Goal: Information Seeking & Learning: Learn about a topic

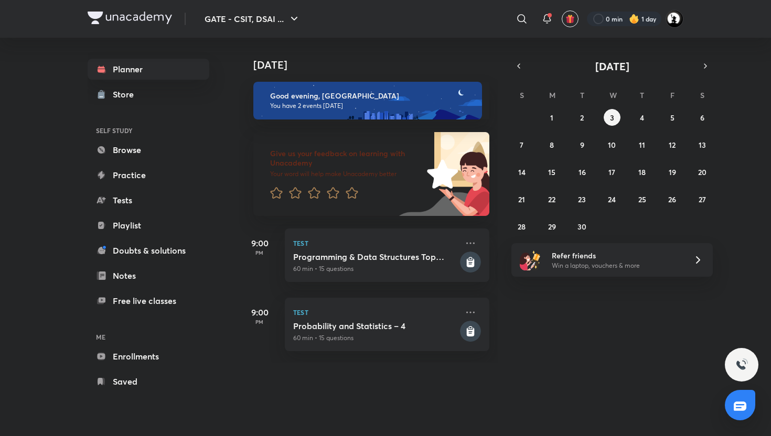
click at [638, 17] on img at bounding box center [634, 19] width 10 height 10
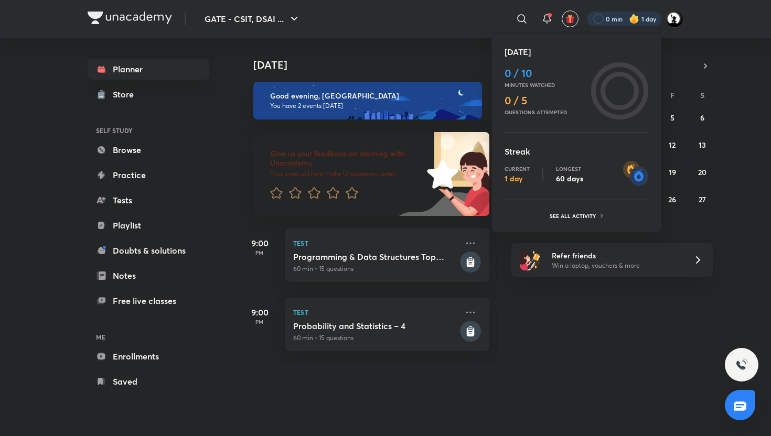
click at [128, 150] on div at bounding box center [385, 218] width 771 height 436
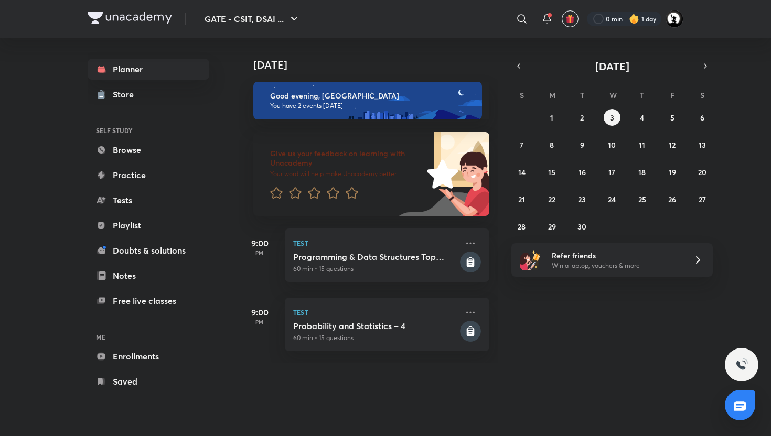
click at [128, 150] on link "Browse" at bounding box center [149, 149] width 122 height 21
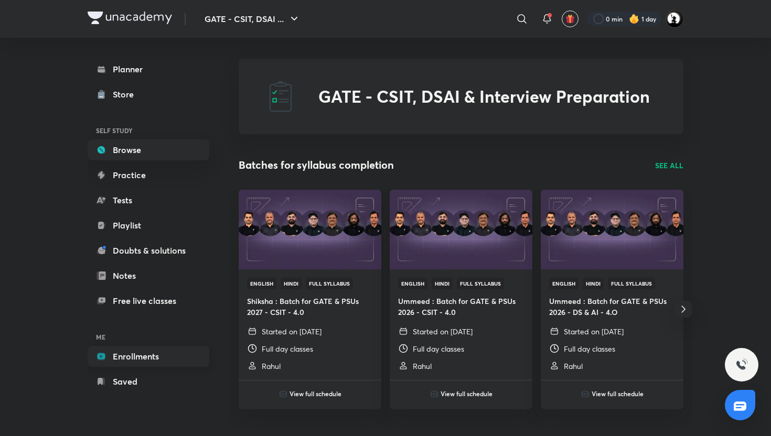
click at [142, 362] on link "Enrollments" at bounding box center [149, 356] width 122 height 21
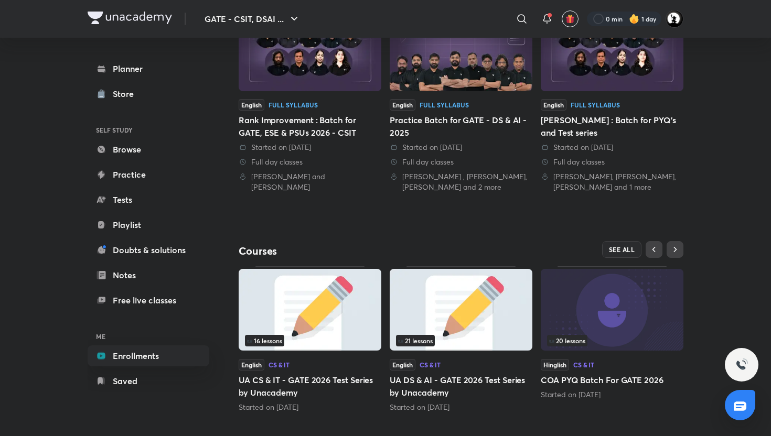
scroll to position [285, 0]
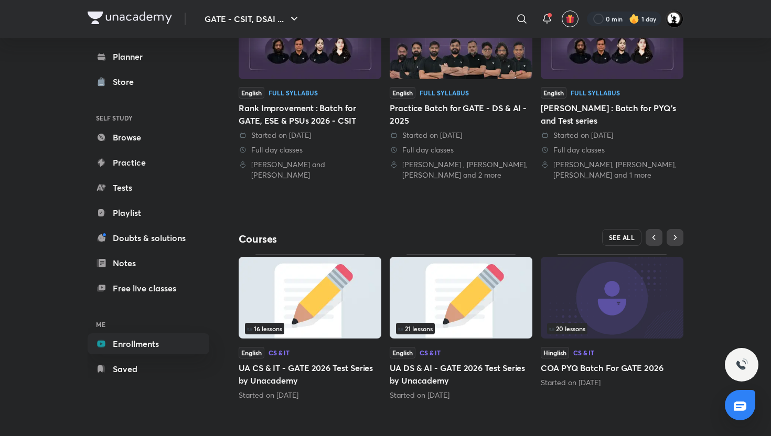
click at [632, 233] on button "SEE ALL" at bounding box center [622, 237] width 40 height 17
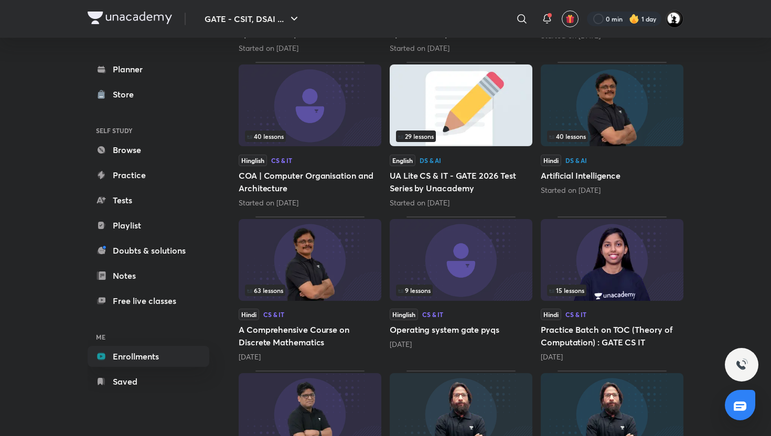
scroll to position [326, 0]
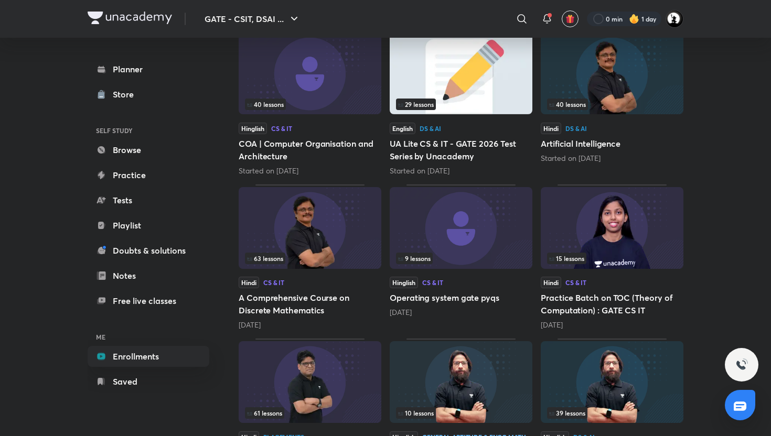
click at [289, 254] on div "63 lessons" at bounding box center [310, 259] width 130 height 12
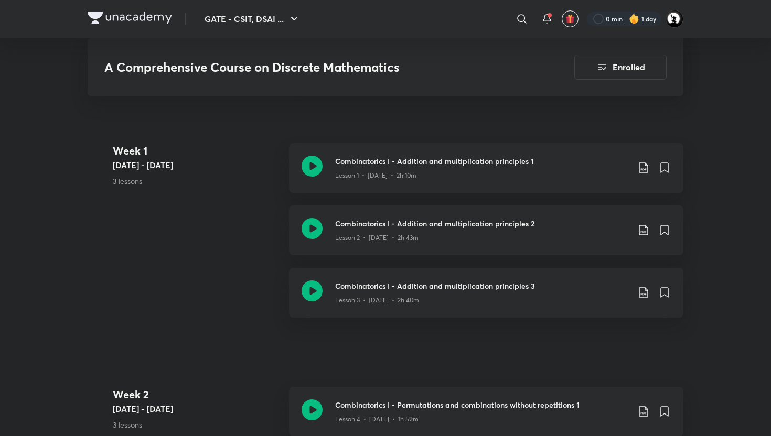
scroll to position [580, 0]
click at [440, 290] on div "Lesson 3 • Apr 6 • 2h 40m" at bounding box center [482, 297] width 294 height 14
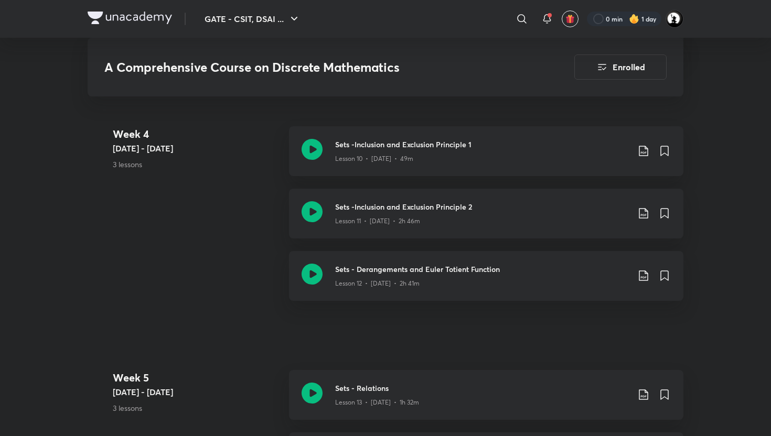
scroll to position [1358, 0]
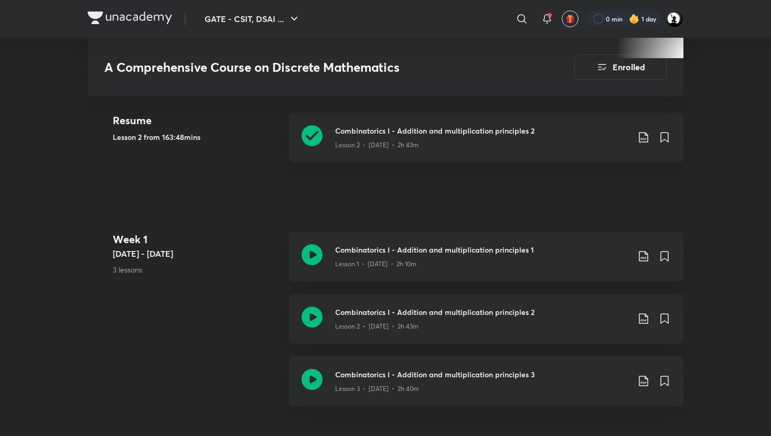
scroll to position [491, 0]
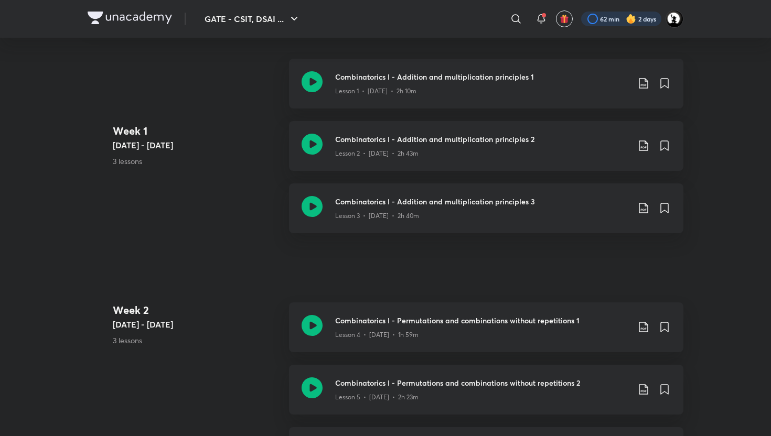
click at [622, 16] on div at bounding box center [621, 19] width 80 height 15
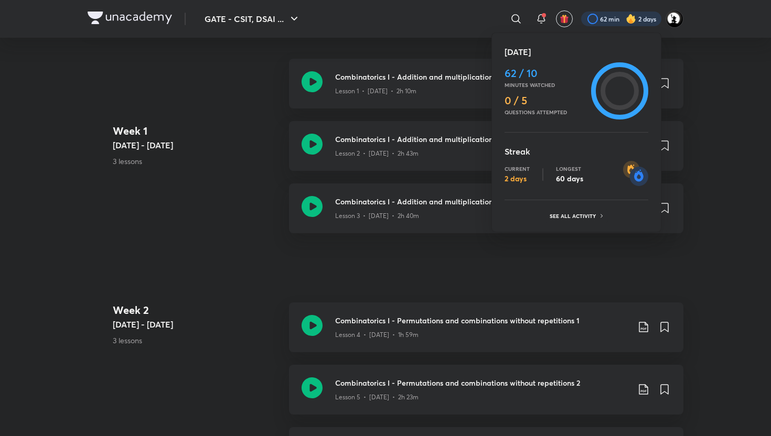
scroll to position [544, 0]
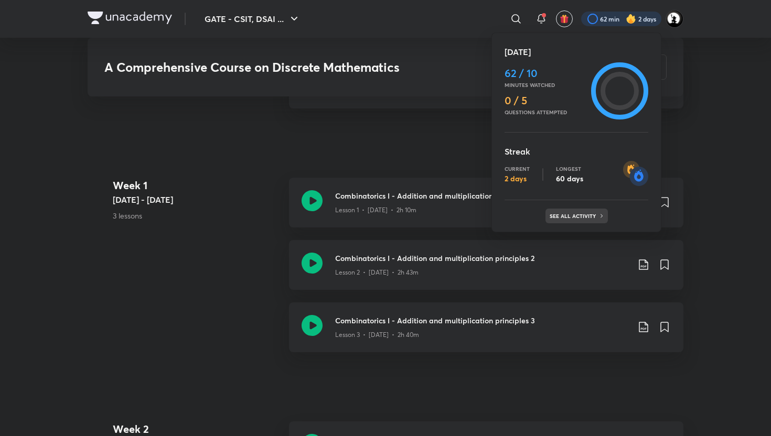
click at [576, 211] on div "See all activity" at bounding box center [576, 216] width 62 height 15
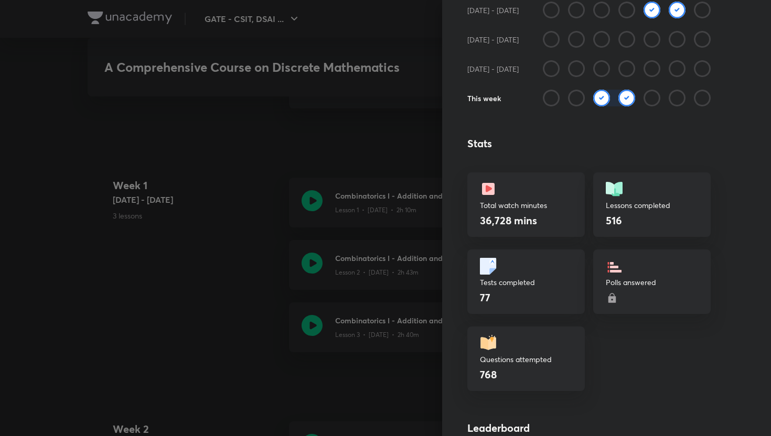
scroll to position [0, 0]
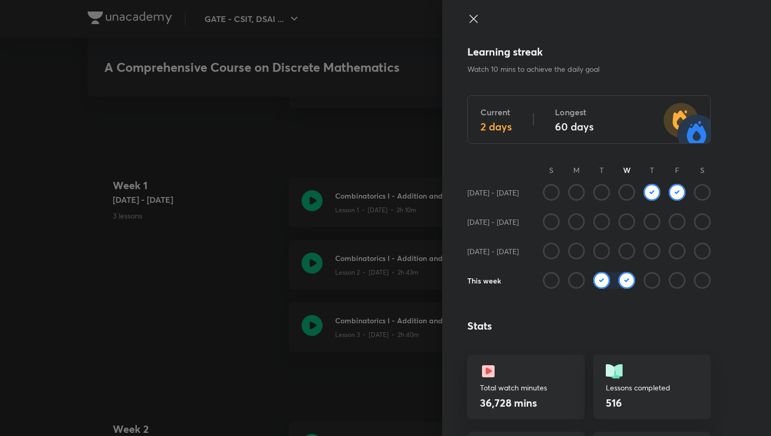
click at [476, 21] on icon at bounding box center [473, 19] width 8 height 8
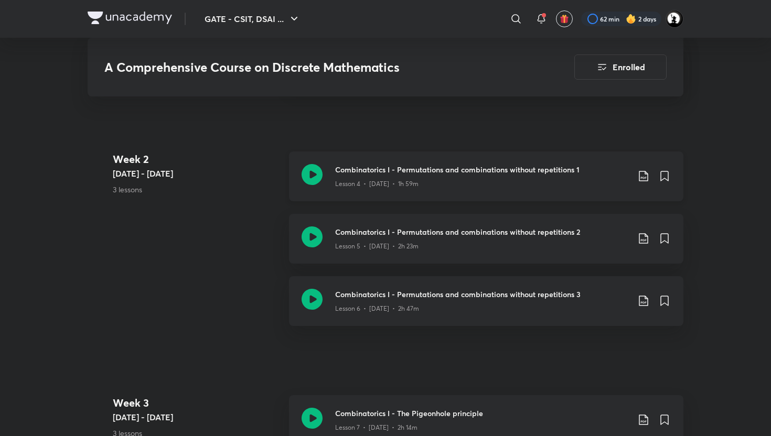
scroll to position [817, 0]
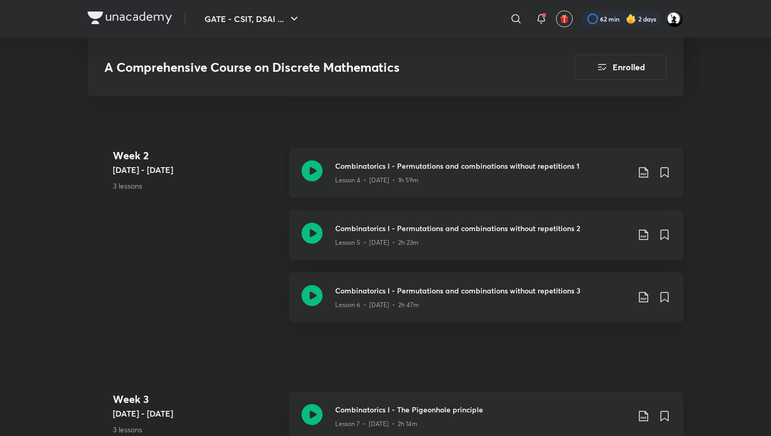
click at [374, 172] on div "Lesson 4 • Apr 11 • 1h 59m" at bounding box center [482, 178] width 294 height 14
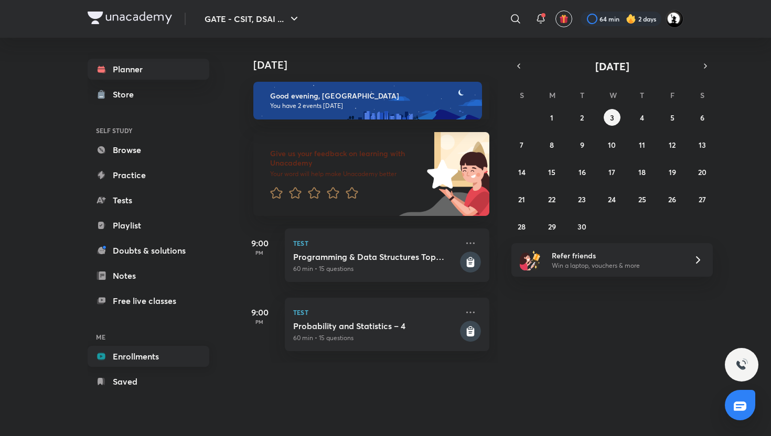
click at [149, 359] on link "Enrollments" at bounding box center [149, 356] width 122 height 21
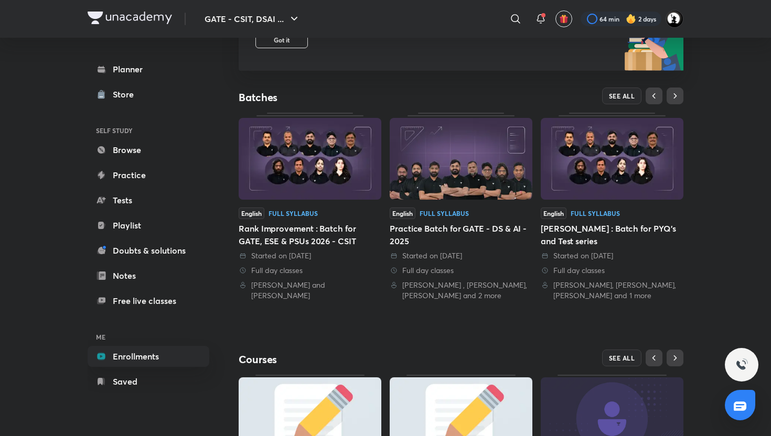
scroll to position [285, 0]
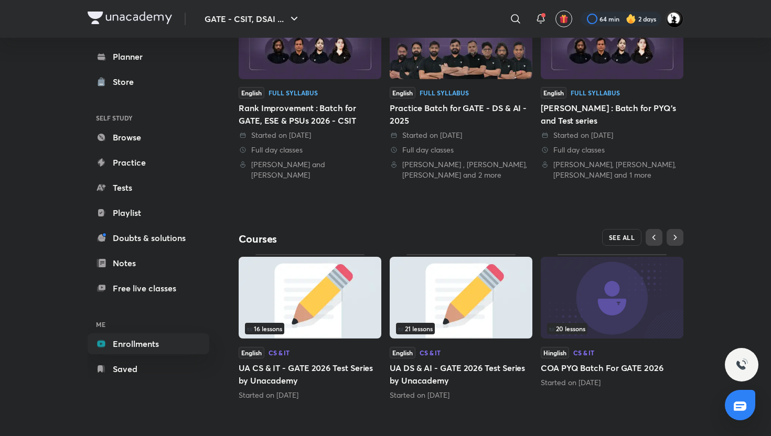
click at [621, 241] on span "SEE ALL" at bounding box center [622, 237] width 26 height 7
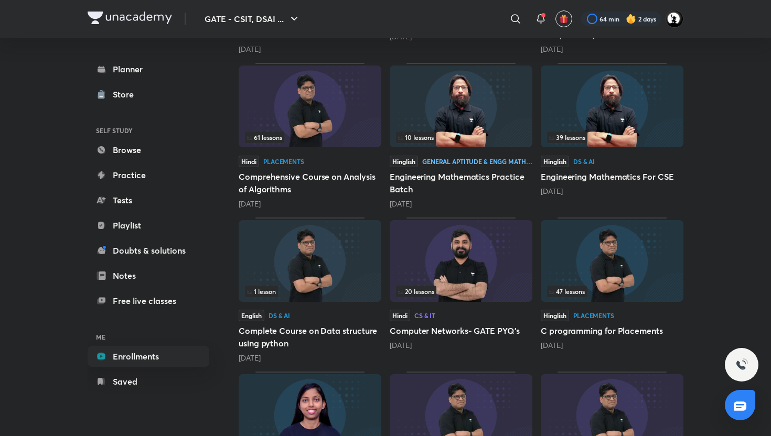
scroll to position [627, 0]
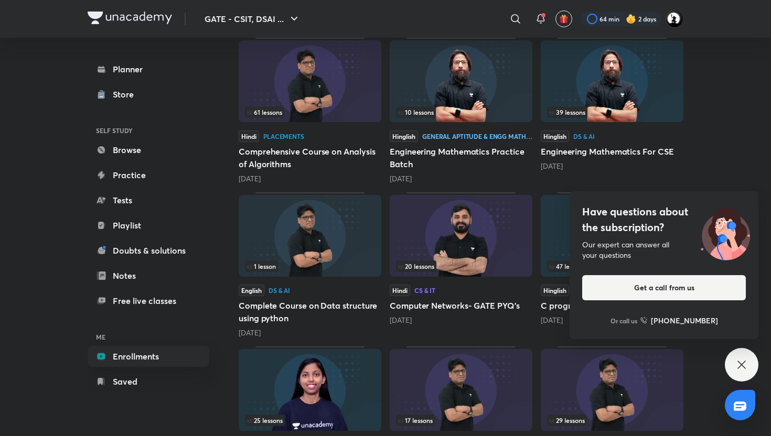
click at [741, 363] on icon at bounding box center [741, 365] width 13 height 13
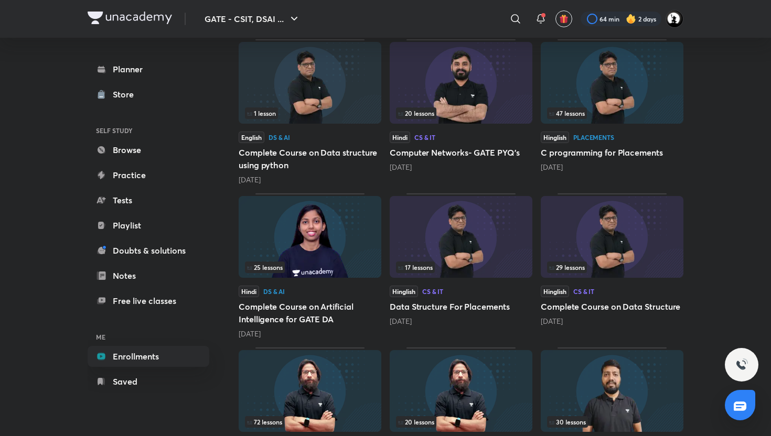
scroll to position [779, 0]
click at [577, 311] on h5 "Complete Course on Data Structure" at bounding box center [612, 307] width 143 height 13
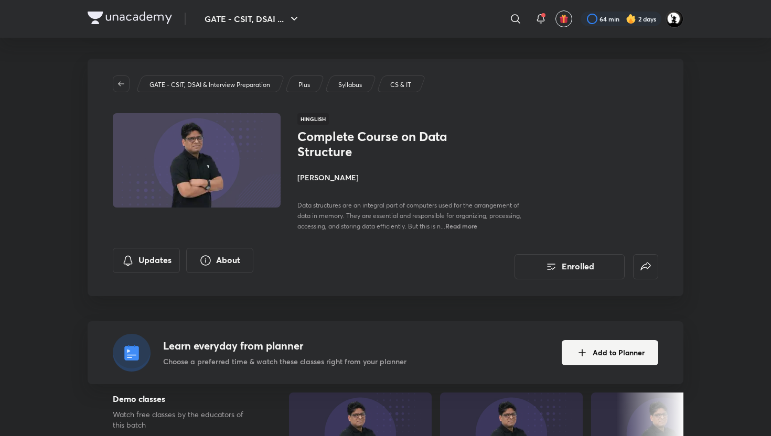
click at [332, 178] on h4 "Pankaj Sharma" at bounding box center [414, 177] width 235 height 11
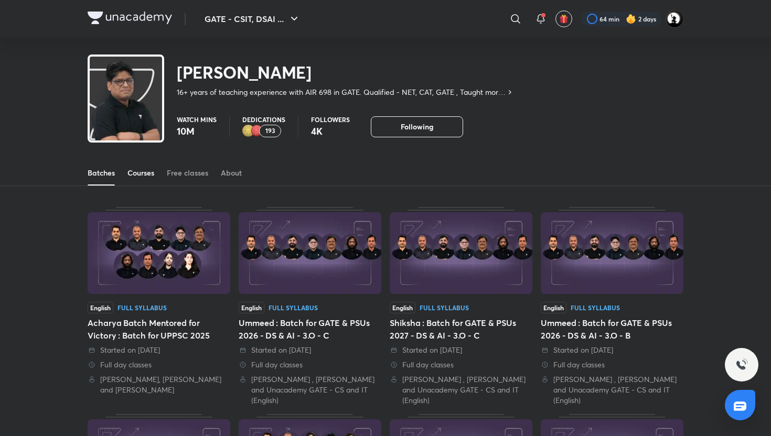
click at [134, 169] on div "Courses" at bounding box center [140, 173] width 27 height 10
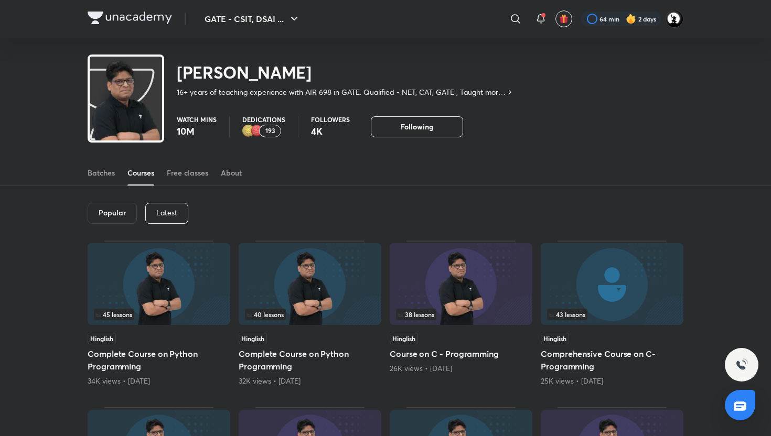
click at [171, 212] on p "Latest" at bounding box center [166, 213] width 21 height 8
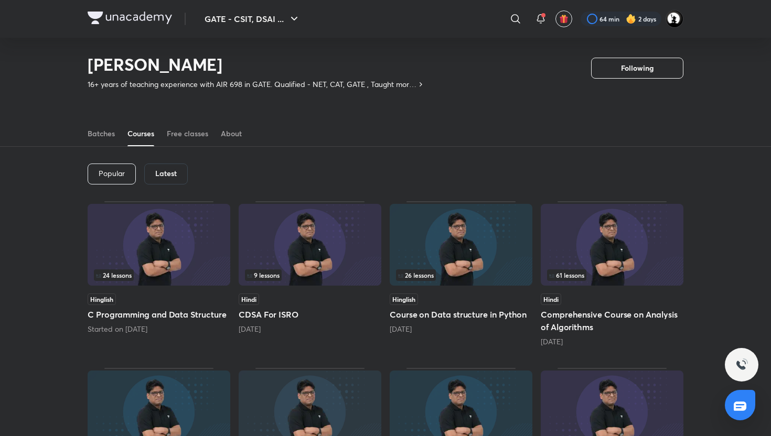
scroll to position [7, 0]
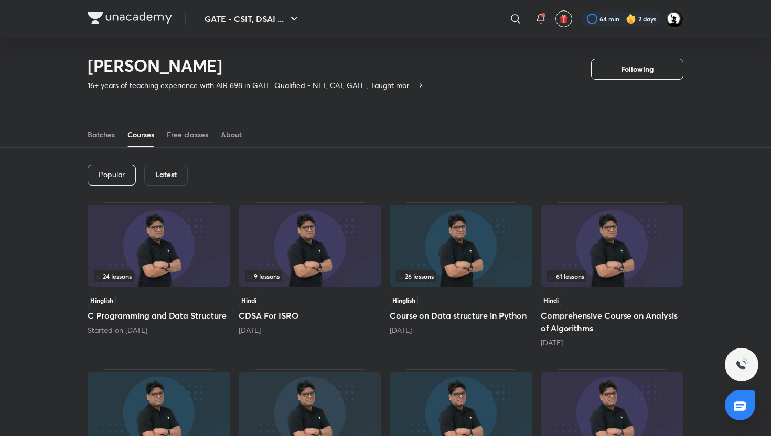
click at [168, 260] on img at bounding box center [159, 246] width 143 height 82
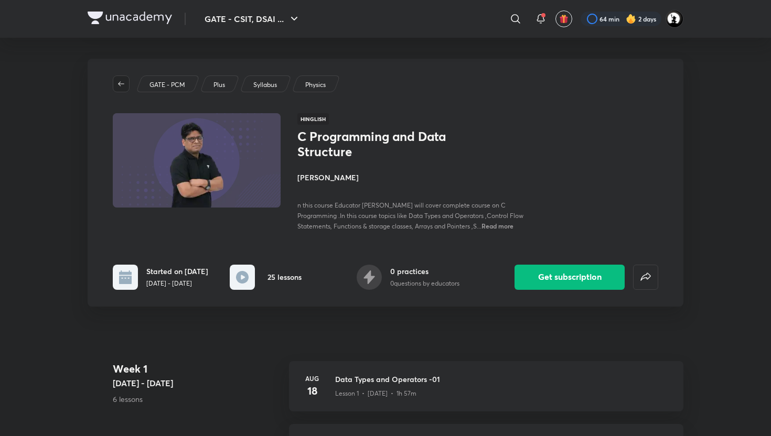
click at [119, 85] on icon "button" at bounding box center [121, 84] width 8 height 8
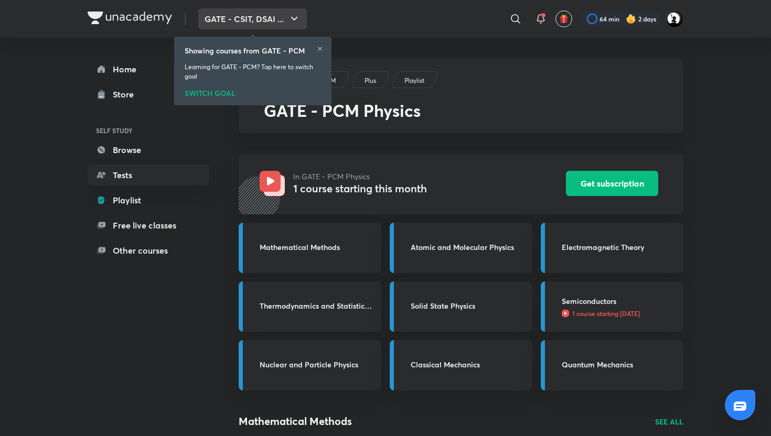
click at [252, 19] on button "GATE - CSIT, DSAI ..." at bounding box center [252, 18] width 109 height 21
click at [322, 41] on div "Showing courses from GATE - PCM Learning for GATE - PCM? Tap here to switch goa…" at bounding box center [252, 71] width 149 height 64
click at [319, 49] on icon at bounding box center [320, 49] width 6 height 6
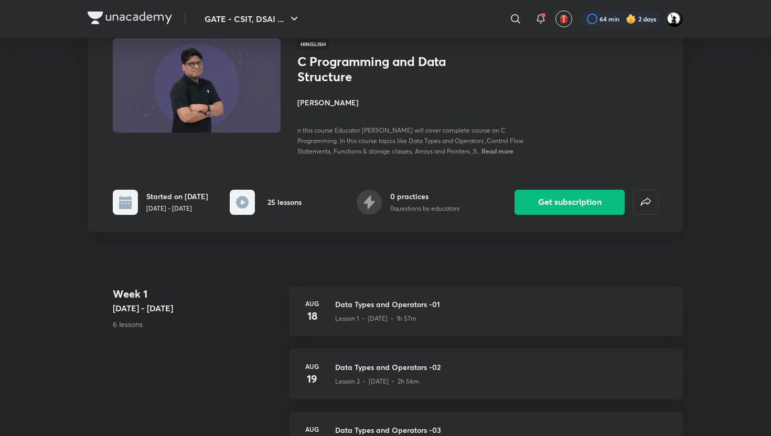
scroll to position [77, 0]
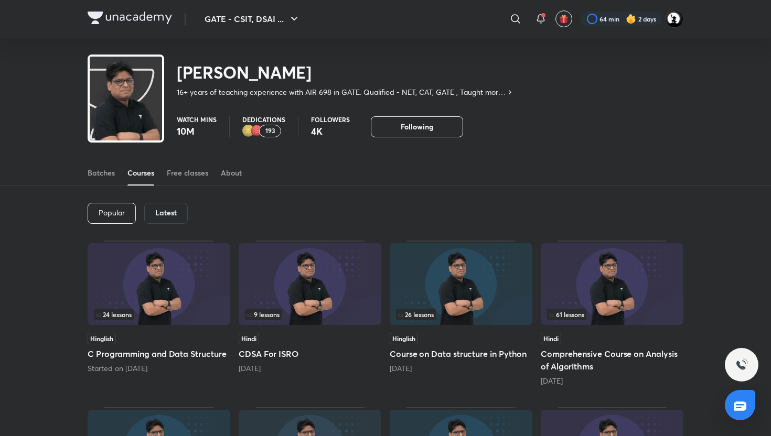
click at [168, 209] on h6 "Latest" at bounding box center [165, 213] width 21 height 8
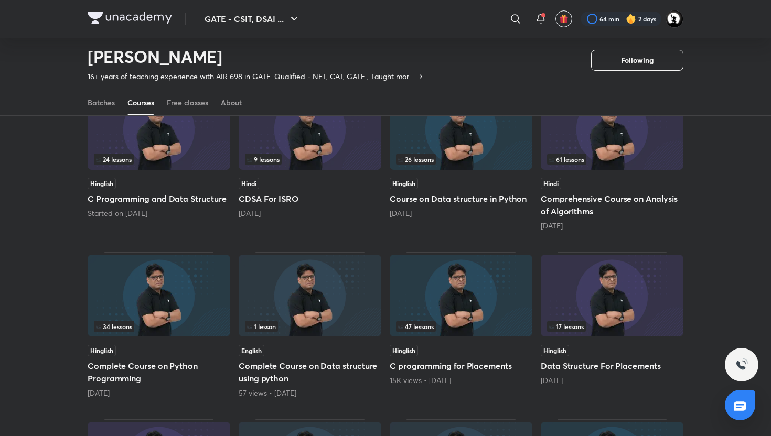
scroll to position [124, 0]
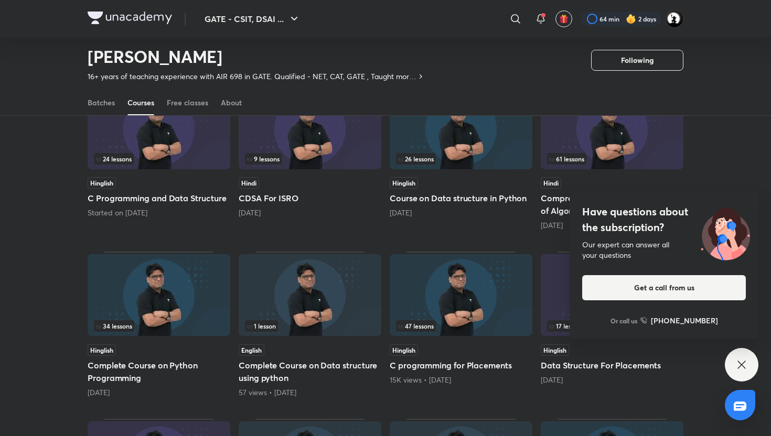
click at [739, 364] on icon at bounding box center [741, 365] width 13 height 13
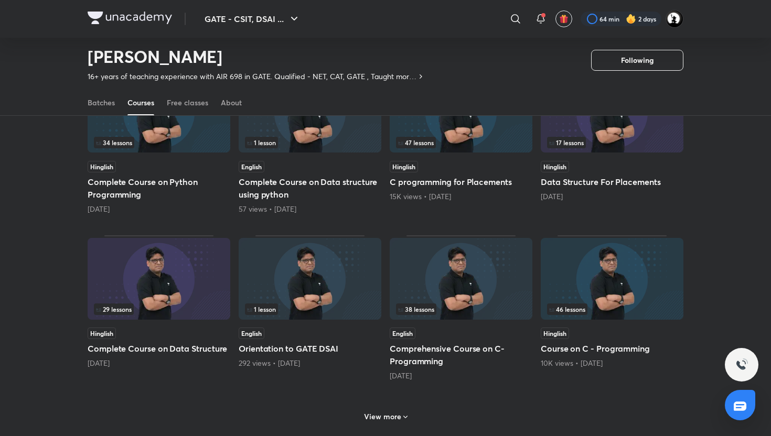
scroll to position [0, 0]
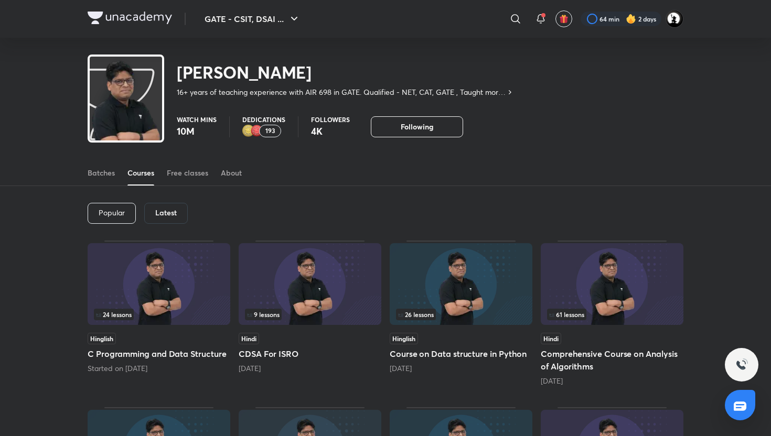
click at [163, 218] on div "Latest" at bounding box center [166, 213] width 44 height 21
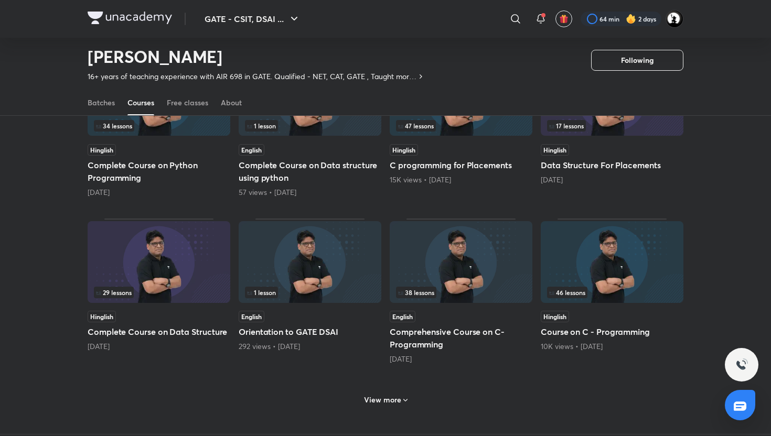
scroll to position [326, 0]
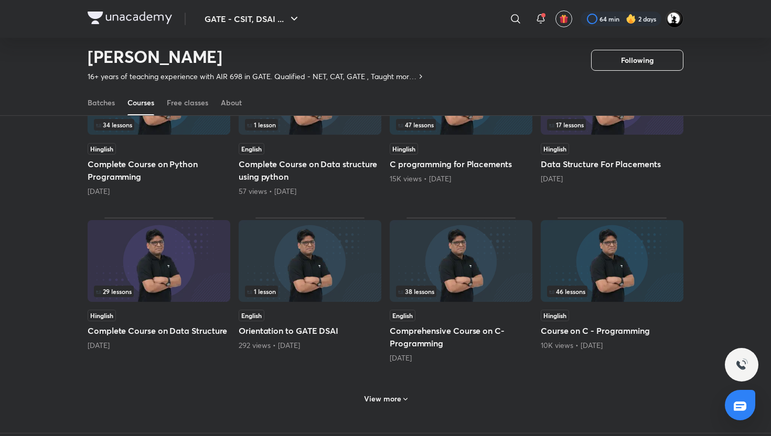
click at [374, 397] on h6 "View more" at bounding box center [382, 399] width 37 height 10
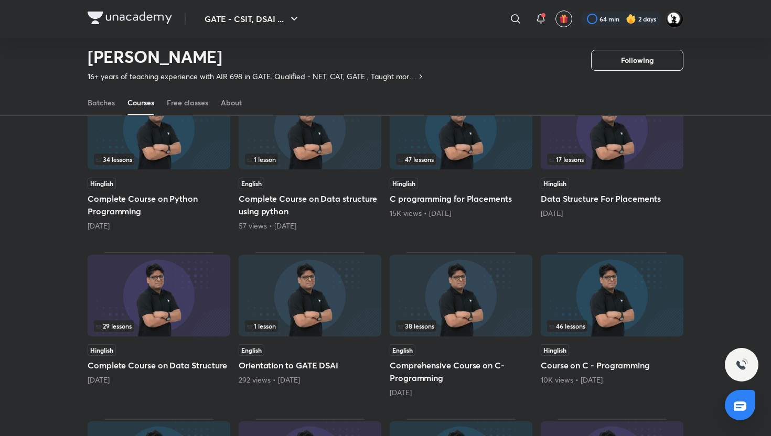
scroll to position [0, 0]
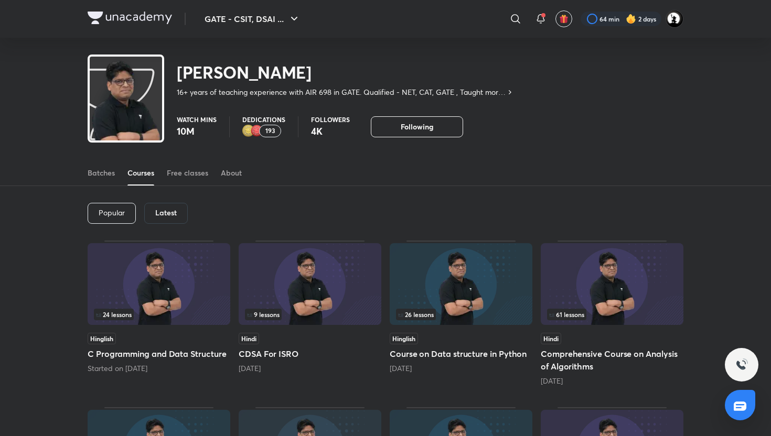
click at [168, 211] on h6 "Latest" at bounding box center [165, 213] width 21 height 8
click at [113, 207] on div "Popular" at bounding box center [112, 213] width 48 height 21
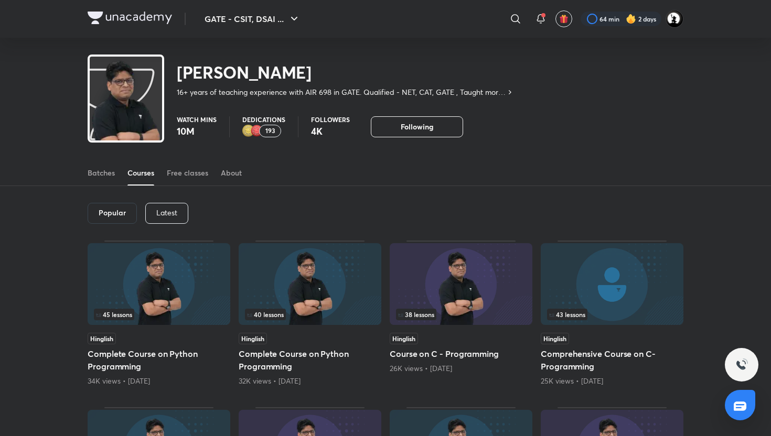
click at [173, 210] on p "Latest" at bounding box center [166, 213] width 21 height 8
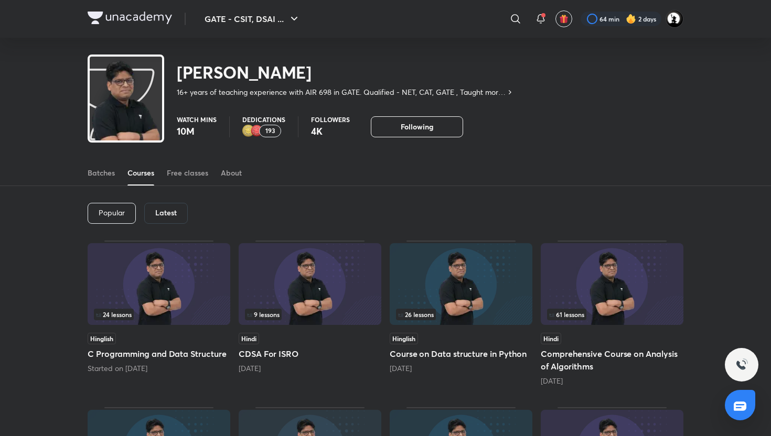
click at [599, 303] on img at bounding box center [612, 284] width 143 height 82
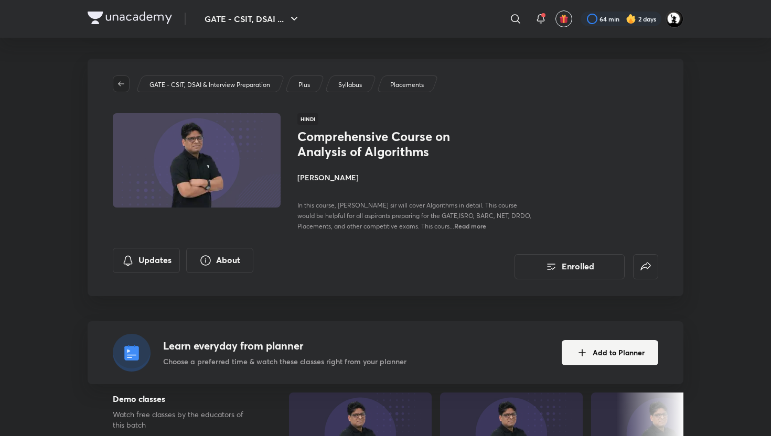
click at [121, 87] on icon "button" at bounding box center [121, 84] width 8 height 8
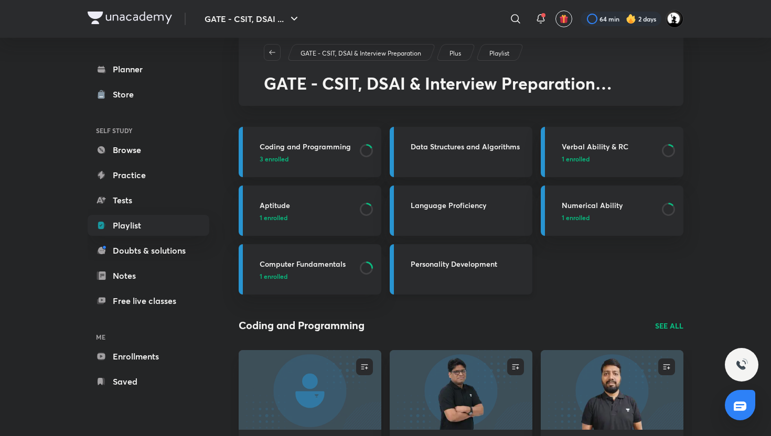
scroll to position [35, 0]
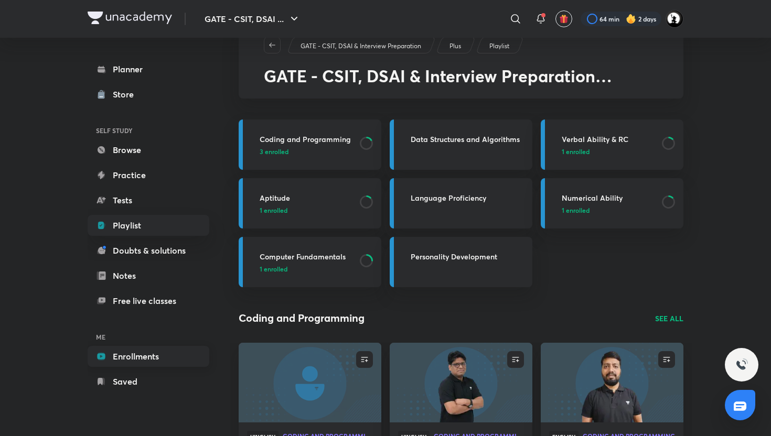
click at [163, 358] on link "Enrollments" at bounding box center [149, 356] width 122 height 21
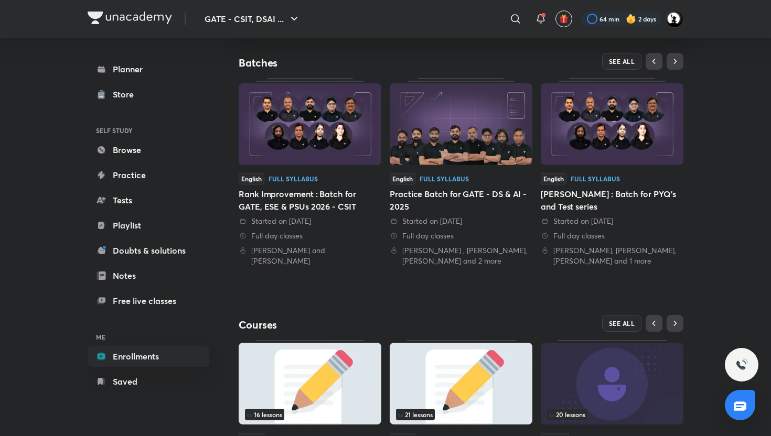
scroll to position [285, 0]
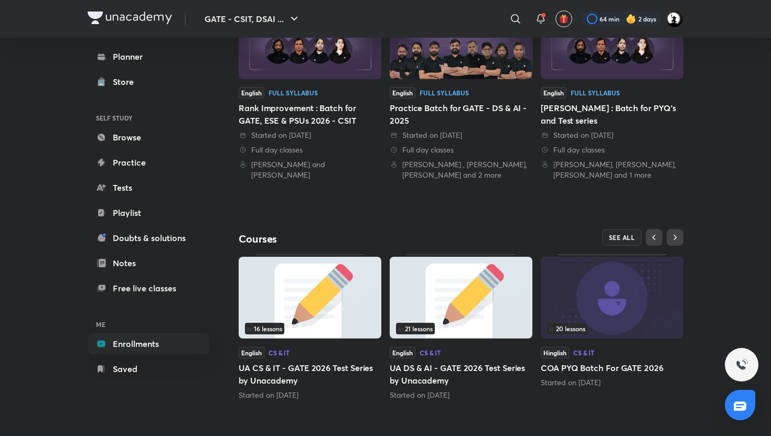
click at [448, 163] on div "Rahul , Pankaj Sharma, Viomesh Kumar Singh and 2 more" at bounding box center [461, 169] width 143 height 21
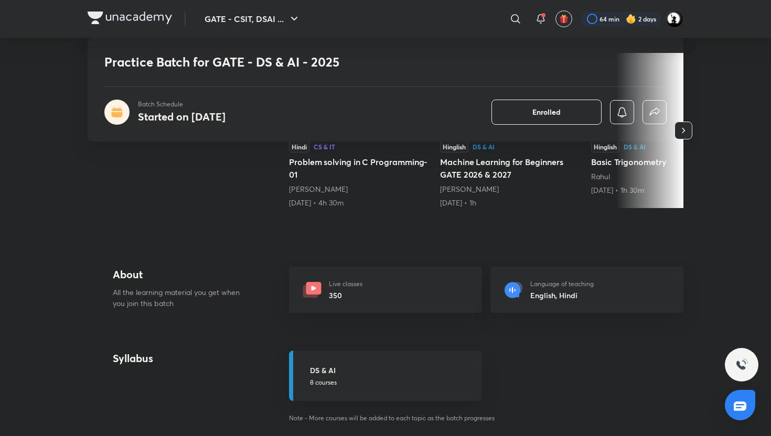
scroll to position [244, 0]
click at [311, 190] on link "[PERSON_NAME]" at bounding box center [318, 188] width 59 height 10
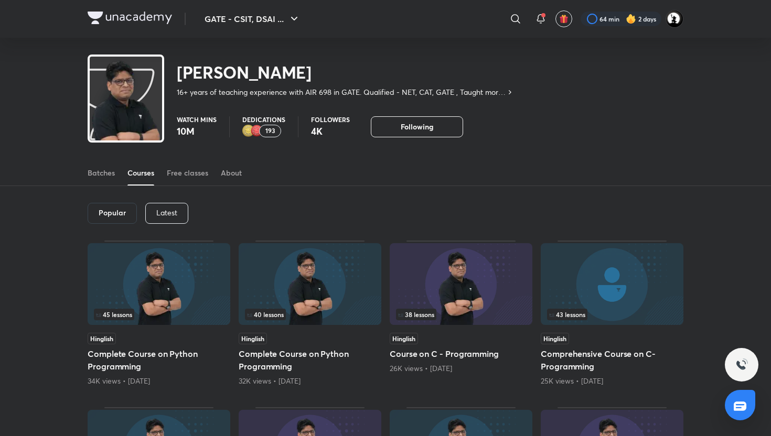
click at [168, 207] on div "Latest" at bounding box center [166, 213] width 43 height 21
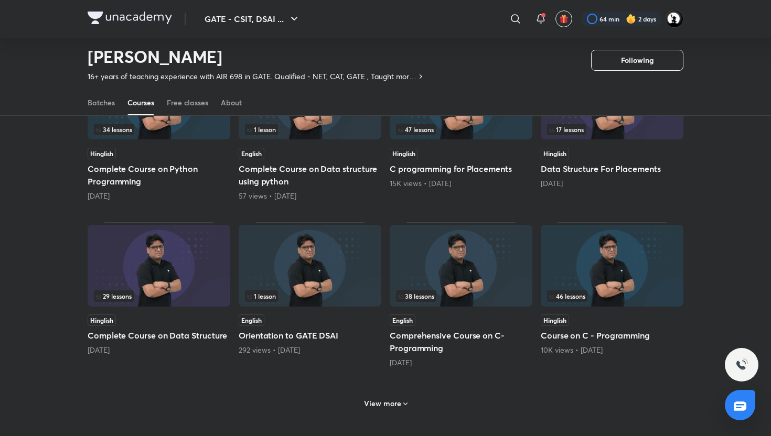
scroll to position [326, 0]
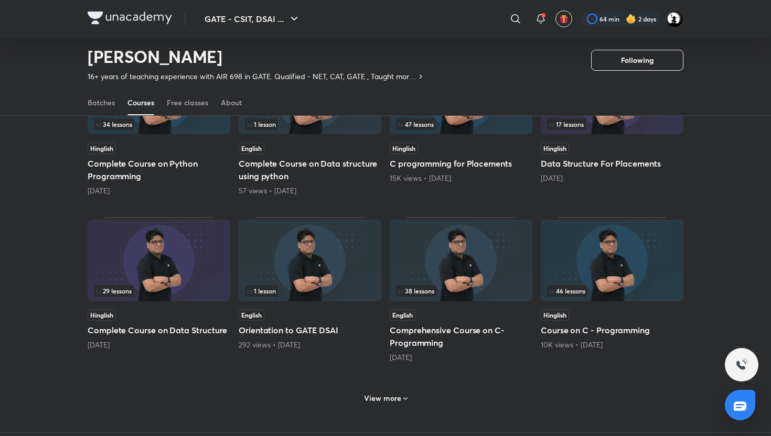
click at [365, 401] on h6 "View more" at bounding box center [382, 398] width 37 height 10
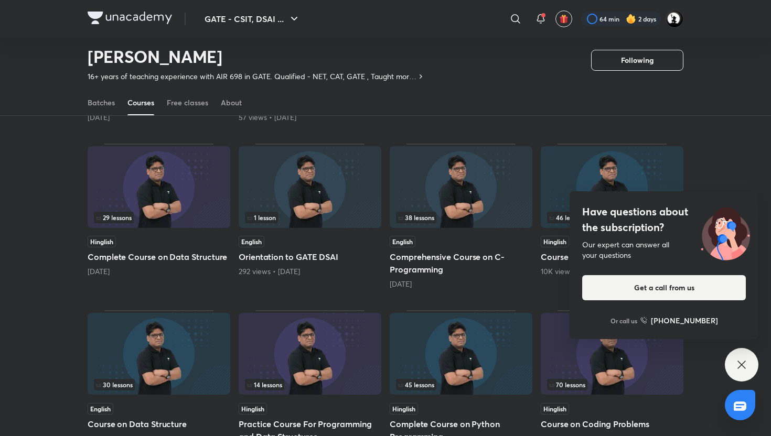
scroll to position [415, 0]
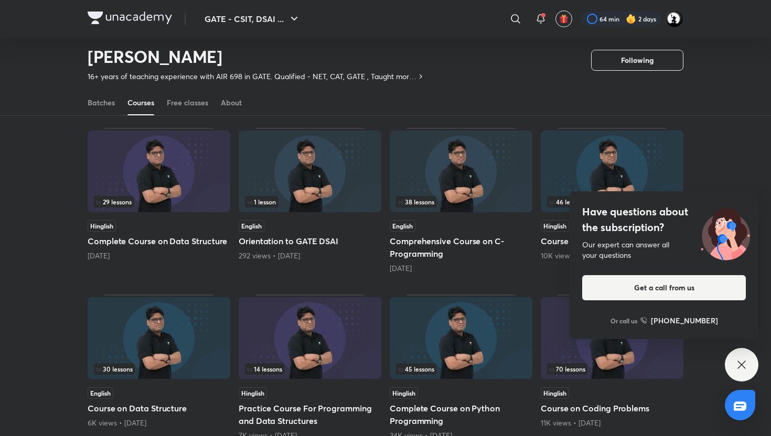
click at [173, 174] on img at bounding box center [159, 172] width 143 height 82
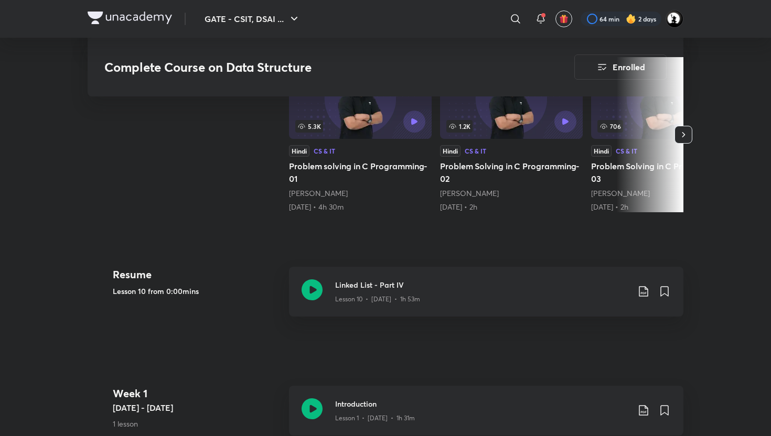
scroll to position [331, 0]
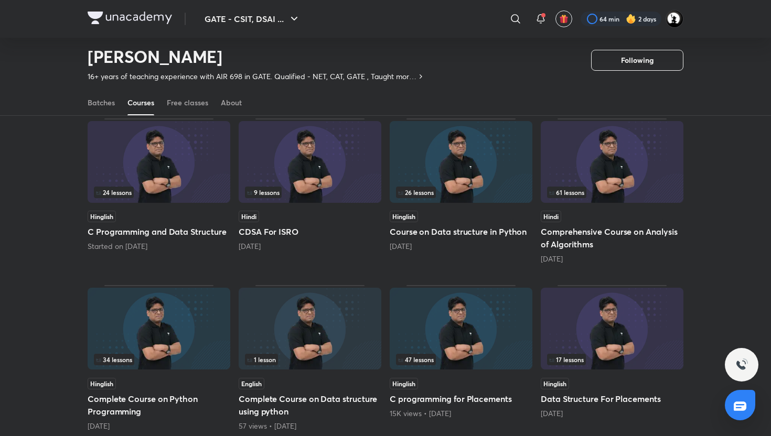
scroll to position [21, 0]
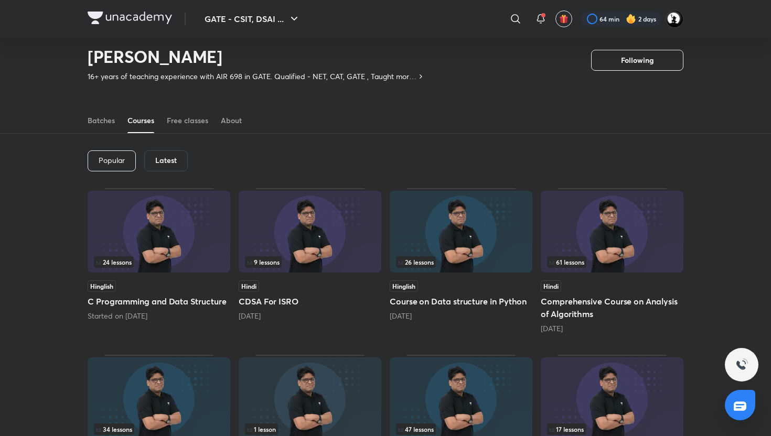
click at [165, 166] on div "Latest" at bounding box center [166, 160] width 44 height 21
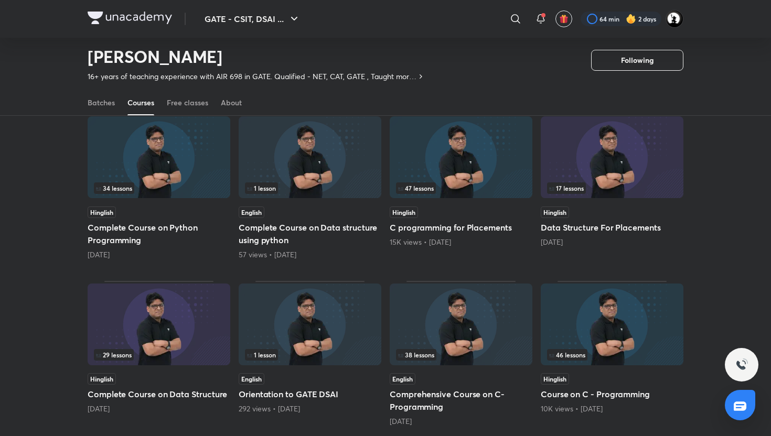
scroll to position [251, 0]
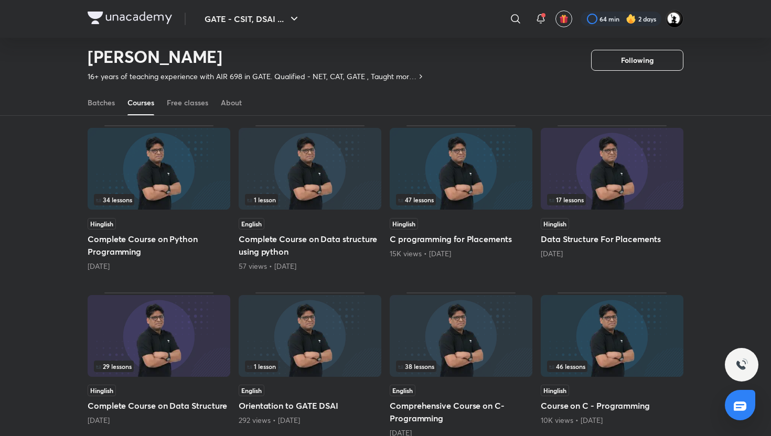
click at [653, 168] on img at bounding box center [612, 169] width 143 height 82
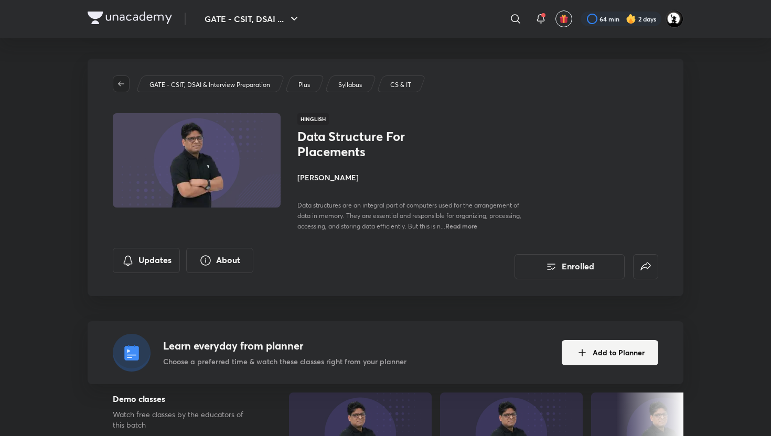
click at [124, 83] on icon "button" at bounding box center [121, 83] width 6 height 5
click at [120, 83] on icon "button" at bounding box center [121, 84] width 8 height 8
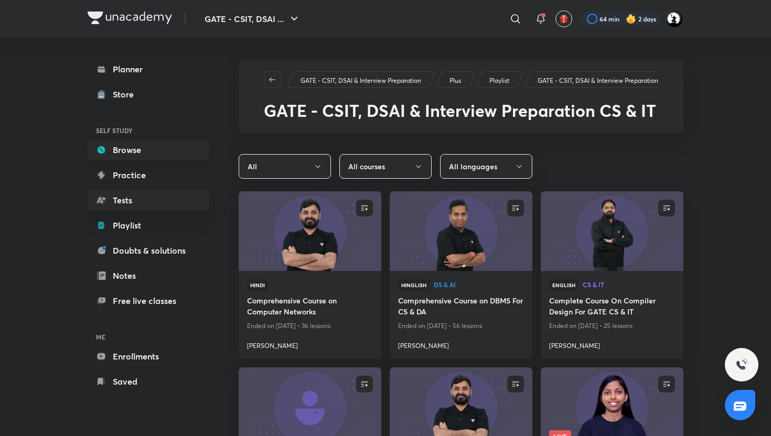
click at [126, 152] on link "Browse" at bounding box center [149, 149] width 122 height 21
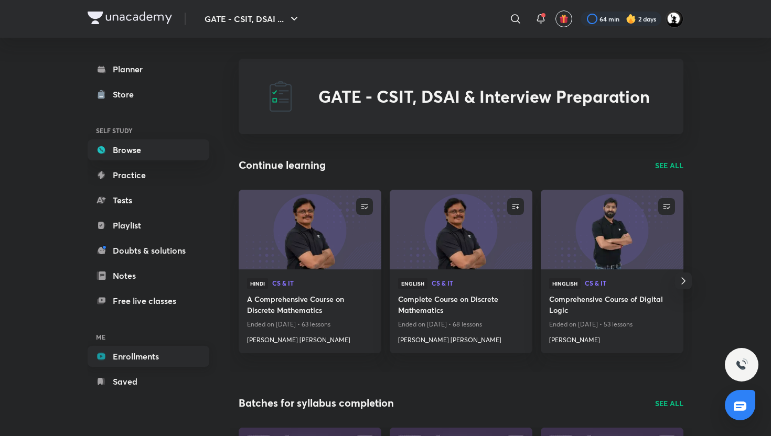
click at [150, 359] on link "Enrollments" at bounding box center [149, 356] width 122 height 21
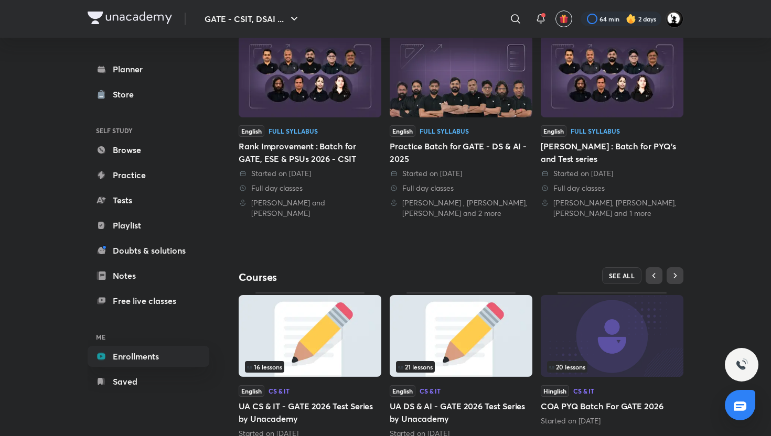
scroll to position [246, 0]
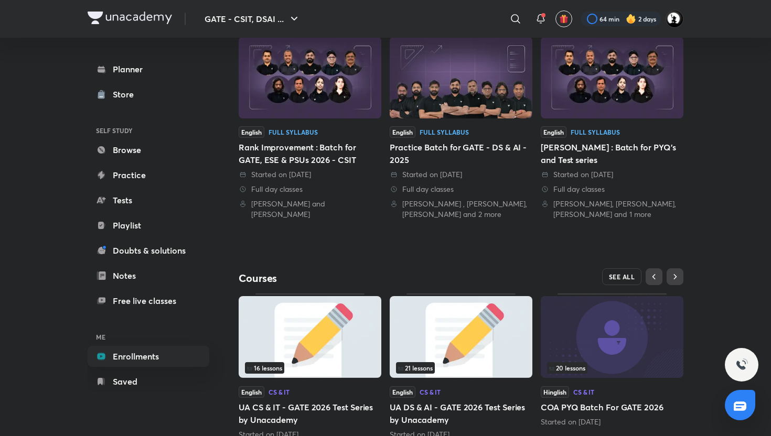
click at [622, 274] on span "SEE ALL" at bounding box center [622, 276] width 26 height 7
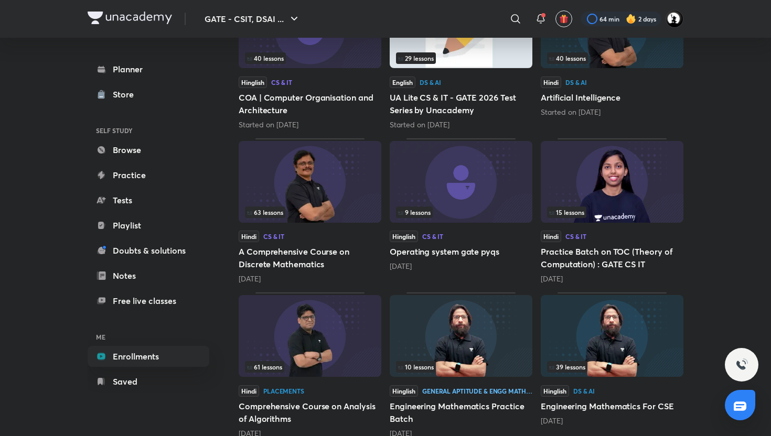
scroll to position [393, 0]
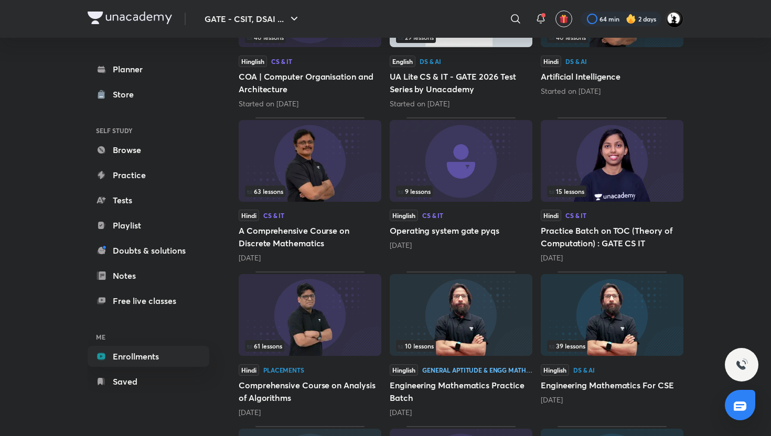
click at [295, 383] on h5 "Comprehensive Course on Analysis of Algorithms" at bounding box center [310, 391] width 143 height 25
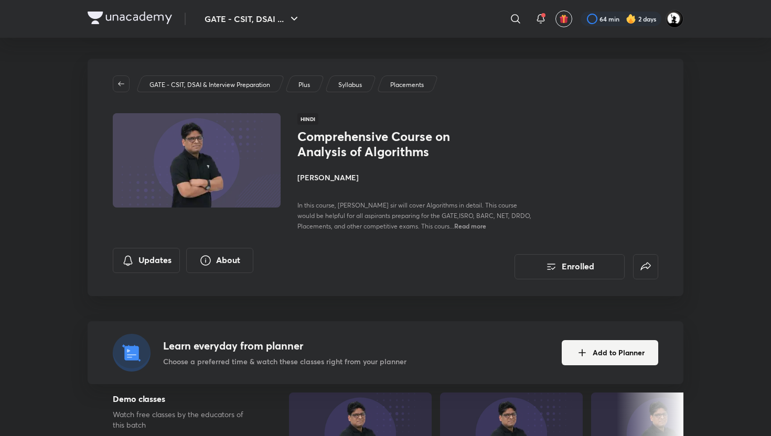
click at [322, 180] on h4 "Pankaj Sharma" at bounding box center [414, 177] width 235 height 11
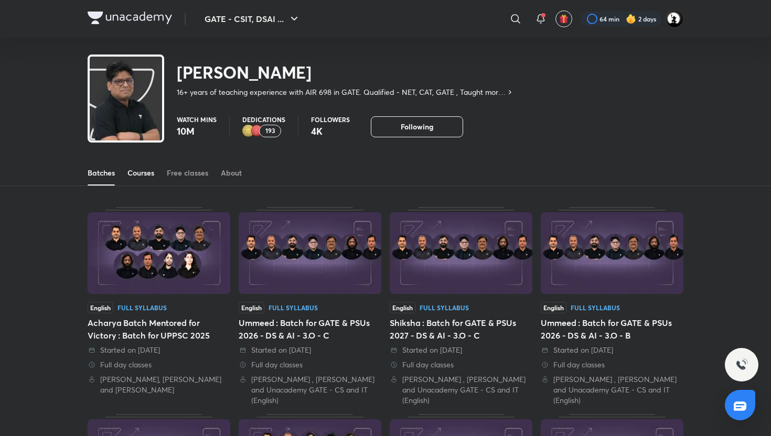
click at [148, 178] on link "Courses" at bounding box center [140, 172] width 27 height 25
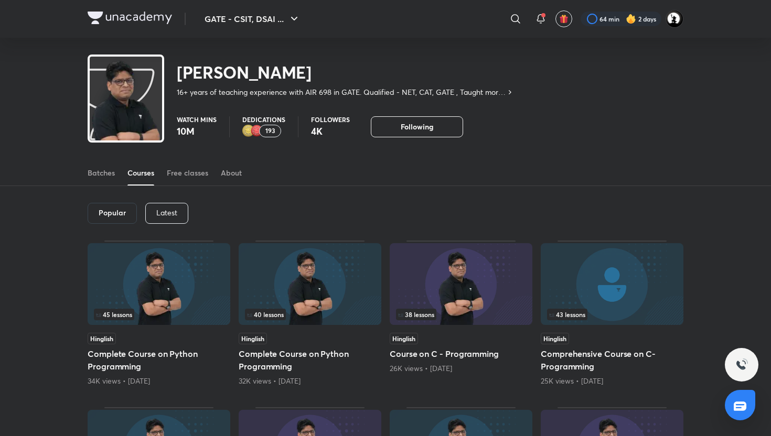
click at [167, 209] on p "Latest" at bounding box center [166, 213] width 21 height 8
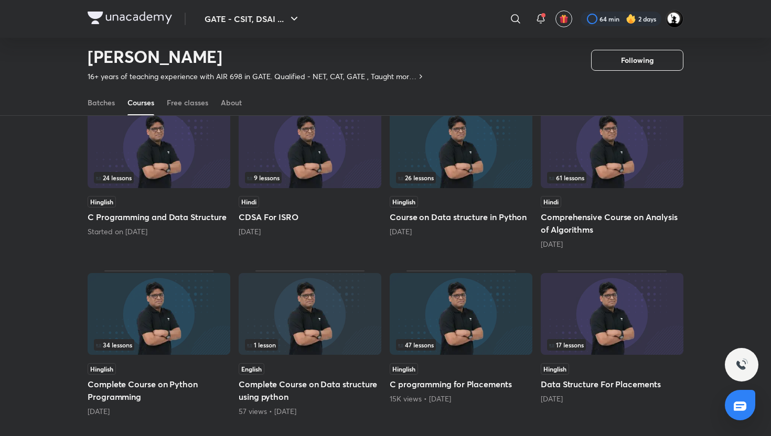
scroll to position [99, 0]
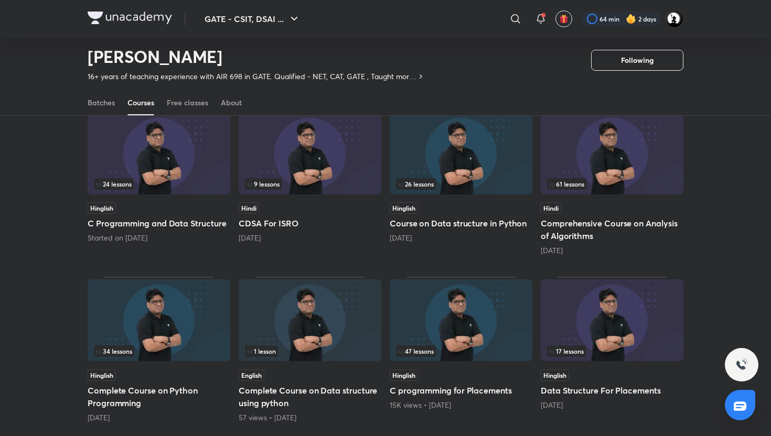
click at [612, 175] on img at bounding box center [612, 154] width 143 height 82
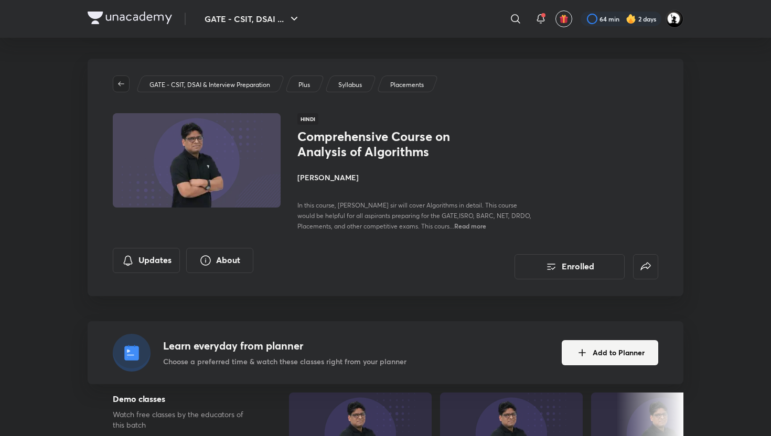
click at [119, 80] on icon "button" at bounding box center [121, 84] width 8 height 8
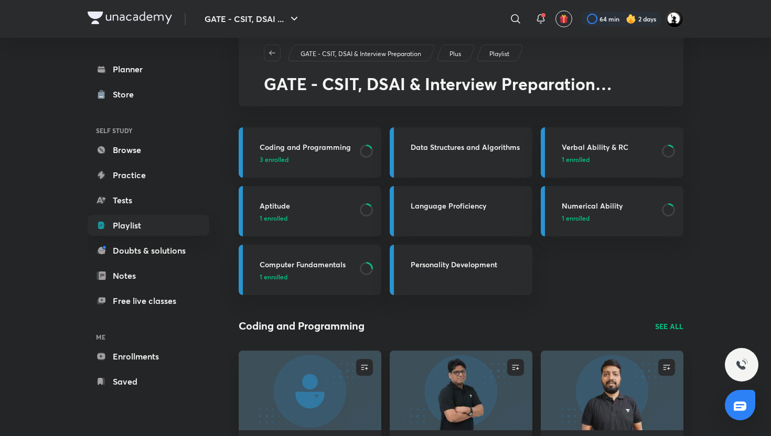
scroll to position [28, 0]
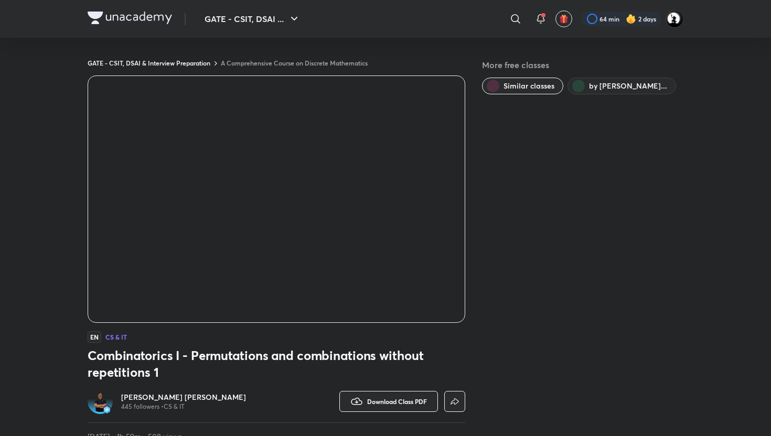
scroll to position [426, 0]
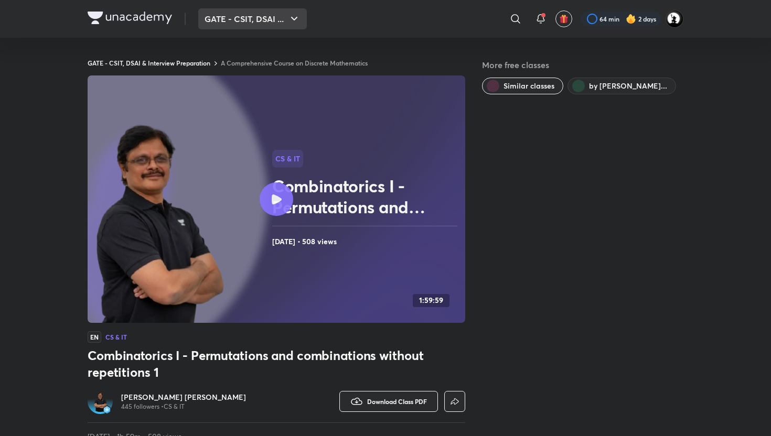
click at [223, 25] on button "GATE - CSIT, DSAI ..." at bounding box center [252, 18] width 109 height 21
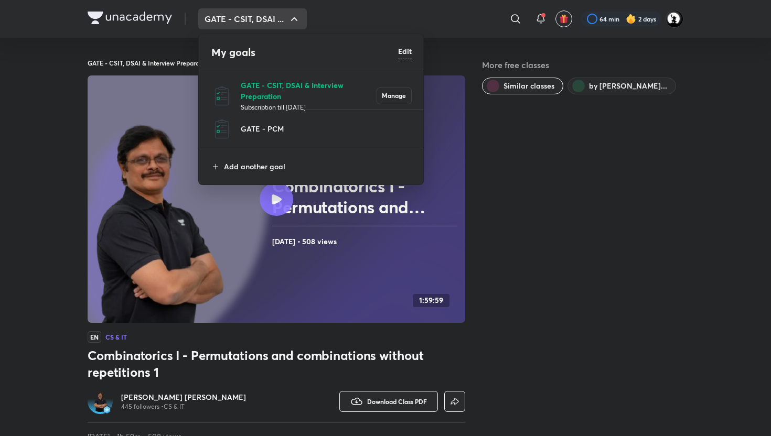
click at [266, 93] on p "GATE - CSIT, DSAI & Interview Preparation" at bounding box center [309, 91] width 136 height 22
